Goal: Task Accomplishment & Management: Use online tool/utility

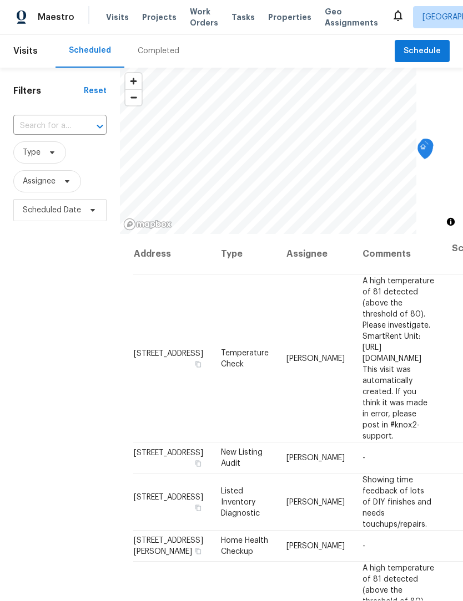
scroll to position [1, 0]
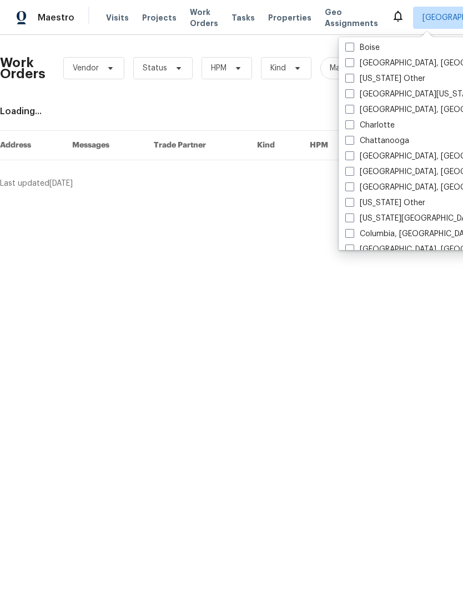
scroll to position [161, 0]
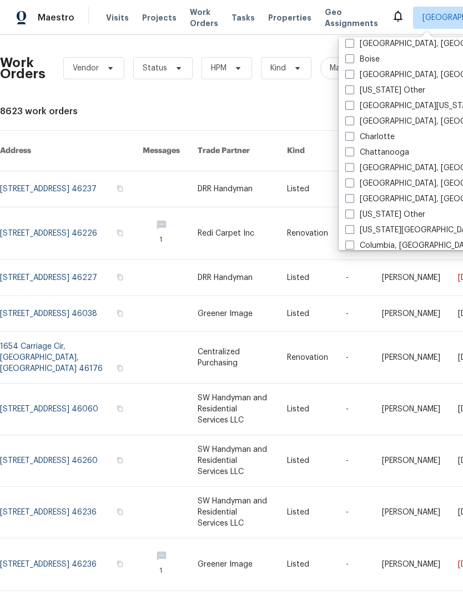
click at [354, 185] on label "Cincinnati, OH" at bounding box center [431, 183] width 172 height 11
click at [352, 185] on input "Cincinnati, OH" at bounding box center [348, 181] width 7 height 7
checkbox input "true"
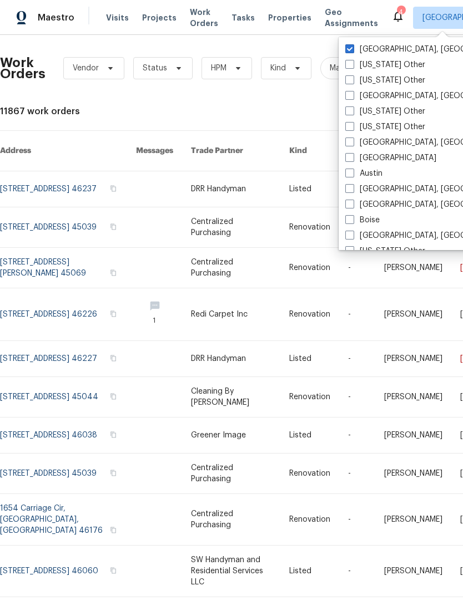
click at [349, 45] on span at bounding box center [349, 48] width 9 height 9
click at [349, 45] on input "[GEOGRAPHIC_DATA], [GEOGRAPHIC_DATA]" at bounding box center [348, 47] width 7 height 7
checkbox input "false"
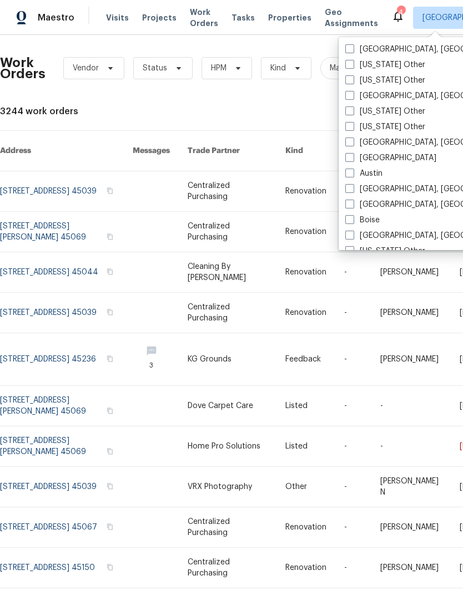
click at [239, 14] on span "Tasks" at bounding box center [242, 18] width 23 height 8
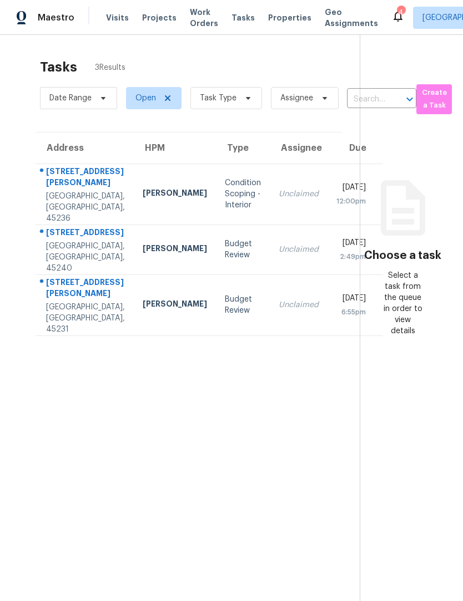
click at [51, 241] on div "10591 Wellingwood Ct" at bounding box center [85, 234] width 79 height 14
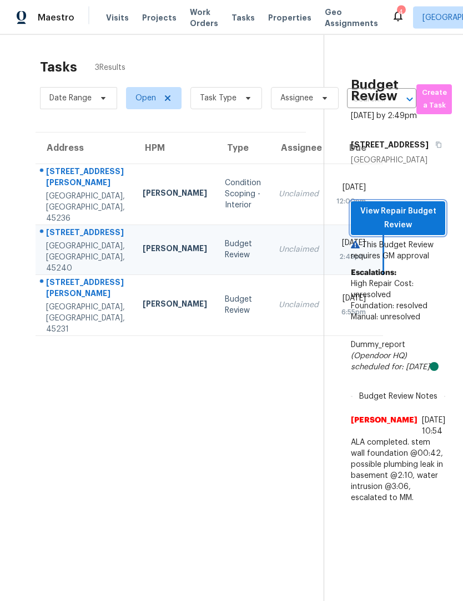
click at [421, 232] on span "View Repair Budget Review" at bounding box center [397, 218] width 77 height 27
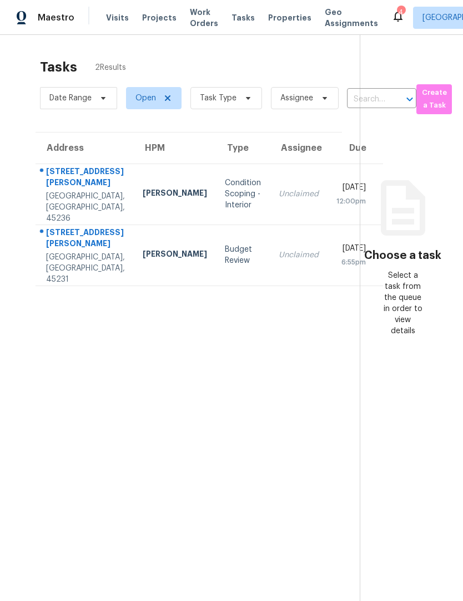
click at [136, 242] on td "Robert Carl" at bounding box center [175, 255] width 82 height 61
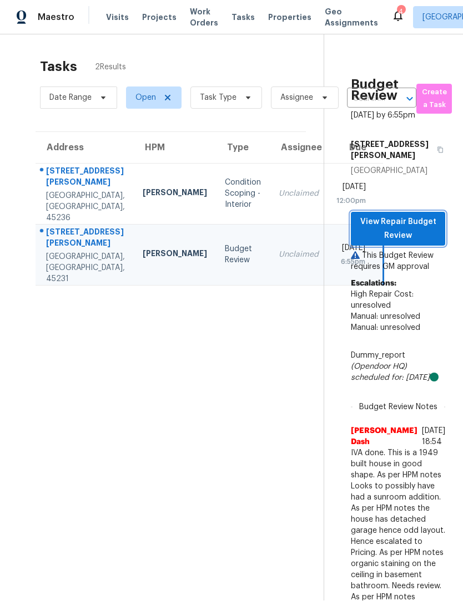
click at [424, 216] on span "View Repair Budget Review" at bounding box center [397, 229] width 77 height 27
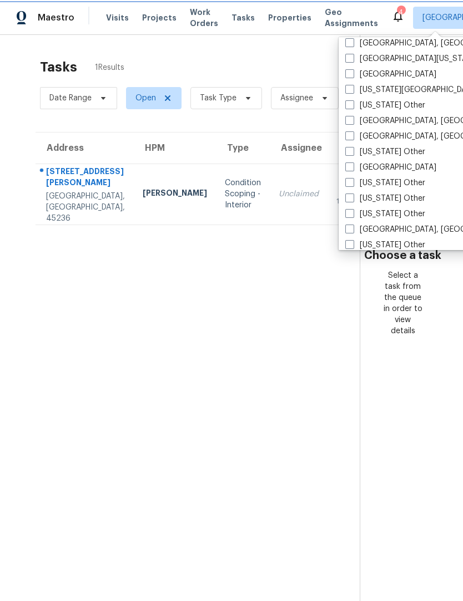
scroll to position [459, 0]
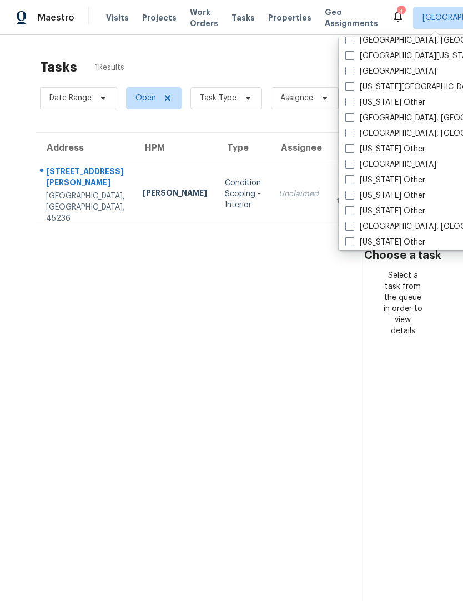
click at [351, 230] on span at bounding box center [349, 226] width 9 height 9
click at [351, 229] on input "[GEOGRAPHIC_DATA], [GEOGRAPHIC_DATA]" at bounding box center [348, 224] width 7 height 7
checkbox input "true"
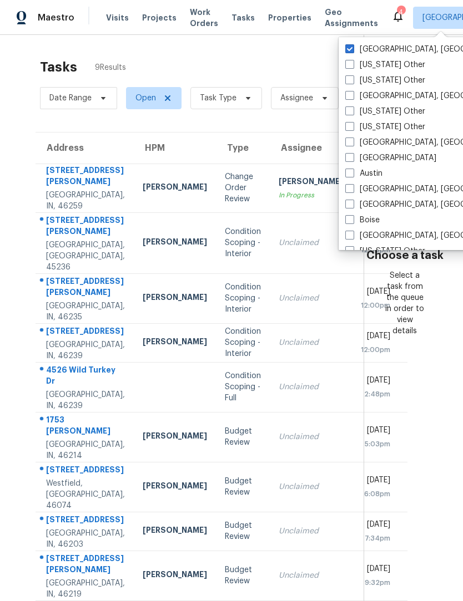
click at [354, 49] on label "Cincinnati, OH" at bounding box center [431, 49] width 172 height 11
click at [352, 49] on input "Cincinnati, OH" at bounding box center [348, 47] width 7 height 7
checkbox input "false"
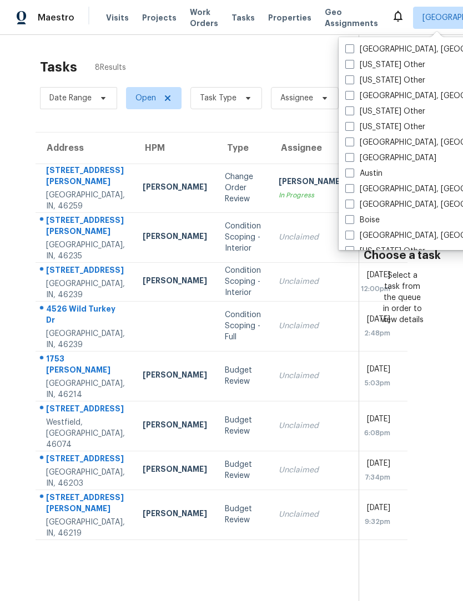
click at [359, 285] on div "Choose a task Select a task from the queue in order to view details" at bounding box center [402, 263] width 86 height 124
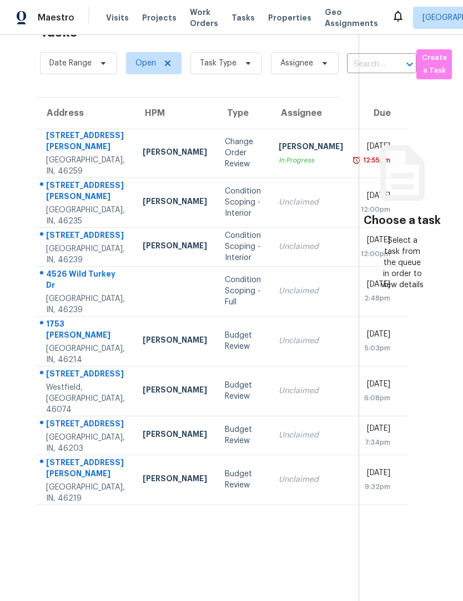
scroll to position [35, 0]
click at [190, 13] on span "Work Orders" at bounding box center [204, 18] width 28 height 22
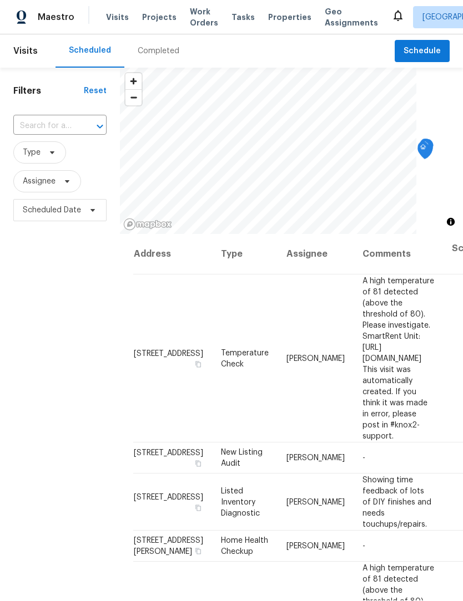
scroll to position [1, 0]
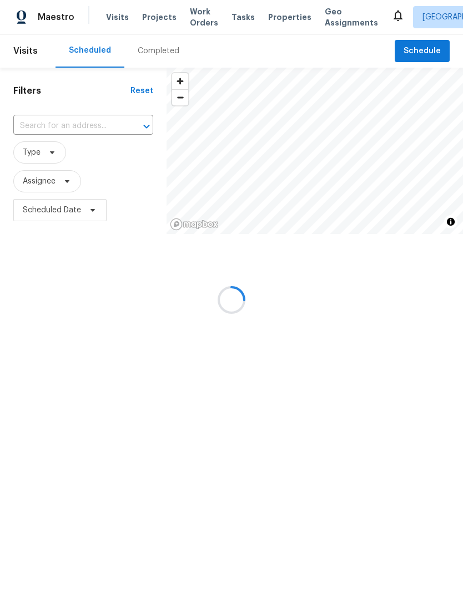
scroll to position [1, 0]
